Goal: Subscribe to service/newsletter

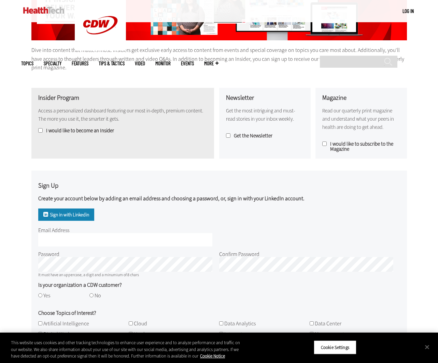
scroll to position [120, 0]
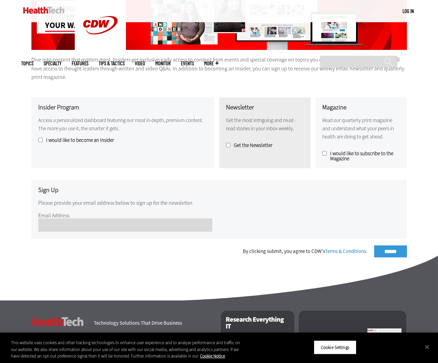
click at [124, 224] on input "Email Address" at bounding box center [125, 224] width 174 height 13
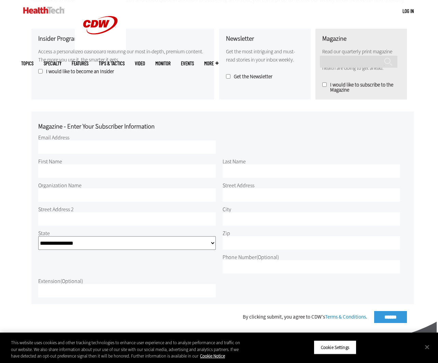
scroll to position [151, 0]
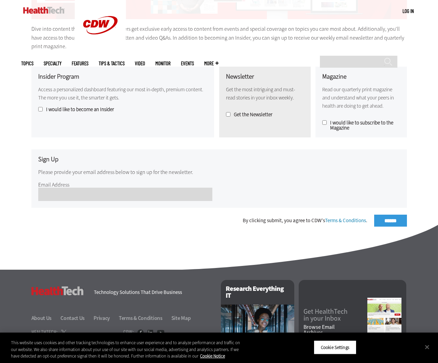
click at [156, 193] on input "Email Address" at bounding box center [125, 194] width 174 height 13
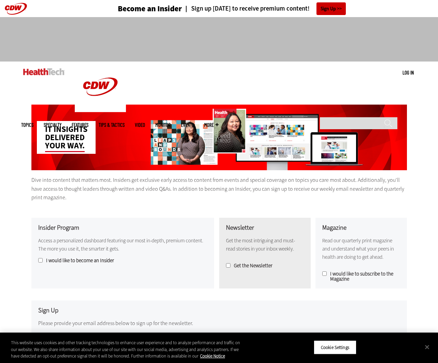
scroll to position [0, 0]
type input "**********"
click at [48, 73] on img at bounding box center [43, 71] width 41 height 7
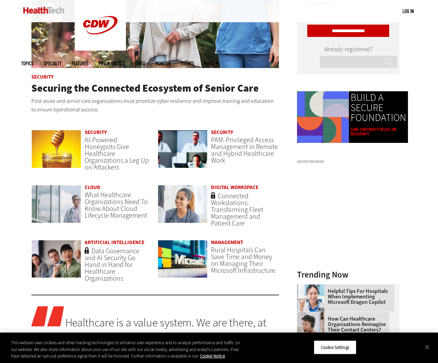
scroll to position [484, 0]
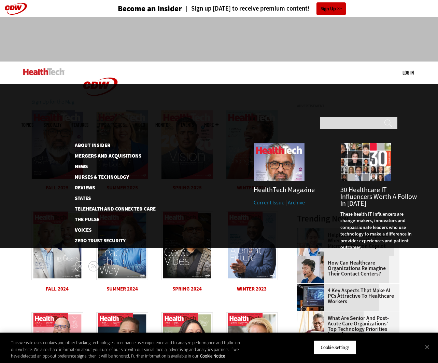
click at [219, 122] on span "More" at bounding box center [211, 124] width 14 height 5
